Goal: Register for event/course

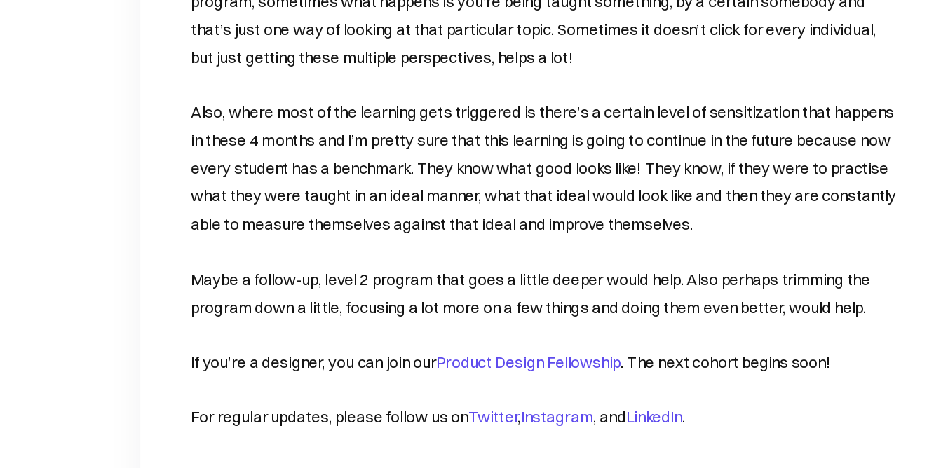
scroll to position [4639, 0]
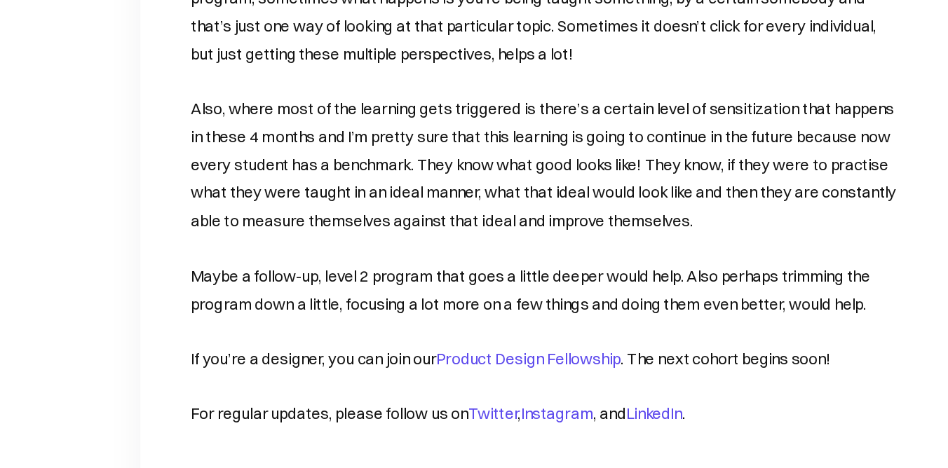
click at [455, 370] on link "Product Design Fellowship" at bounding box center [459, 378] width 153 height 16
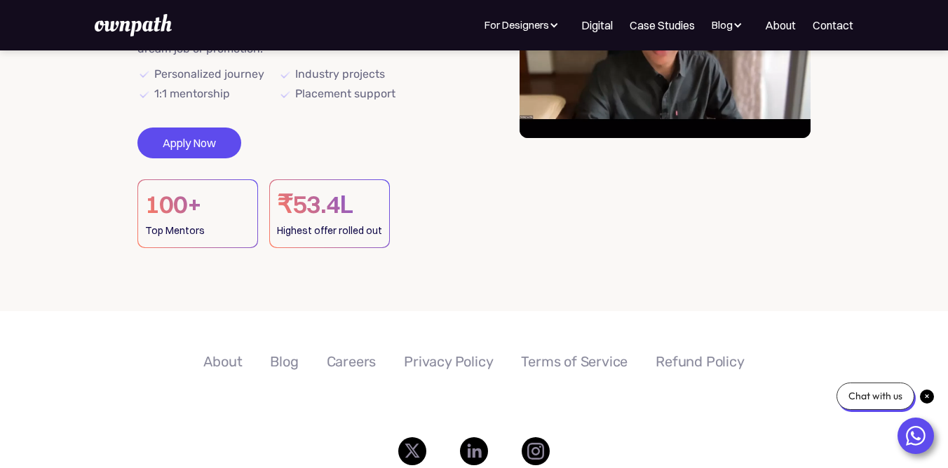
scroll to position [72, 0]
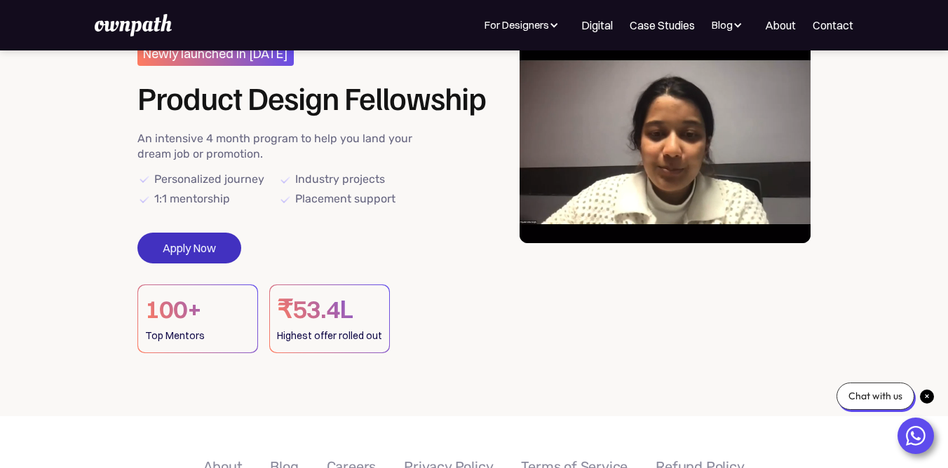
click at [203, 252] on link "Apply Now" at bounding box center [189, 248] width 104 height 31
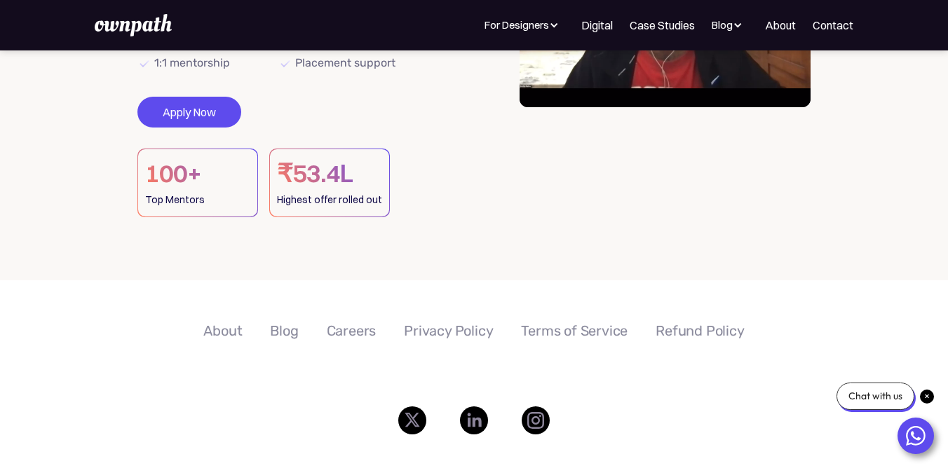
scroll to position [0, 0]
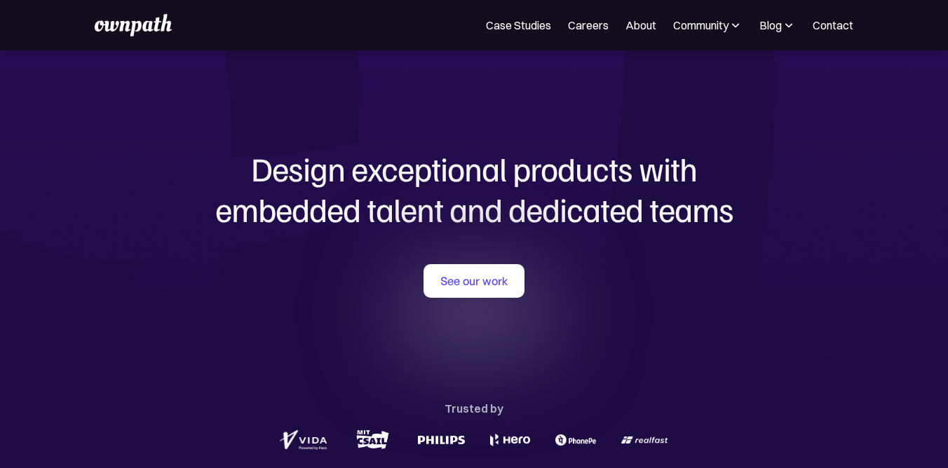
click at [623, 21] on nav "Case Studies Careers About Community Events Resources Design Residency Work on …" at bounding box center [669, 25] width 367 height 17
click at [632, 24] on link "About" at bounding box center [641, 25] width 31 height 17
